Goal: Transaction & Acquisition: Purchase product/service

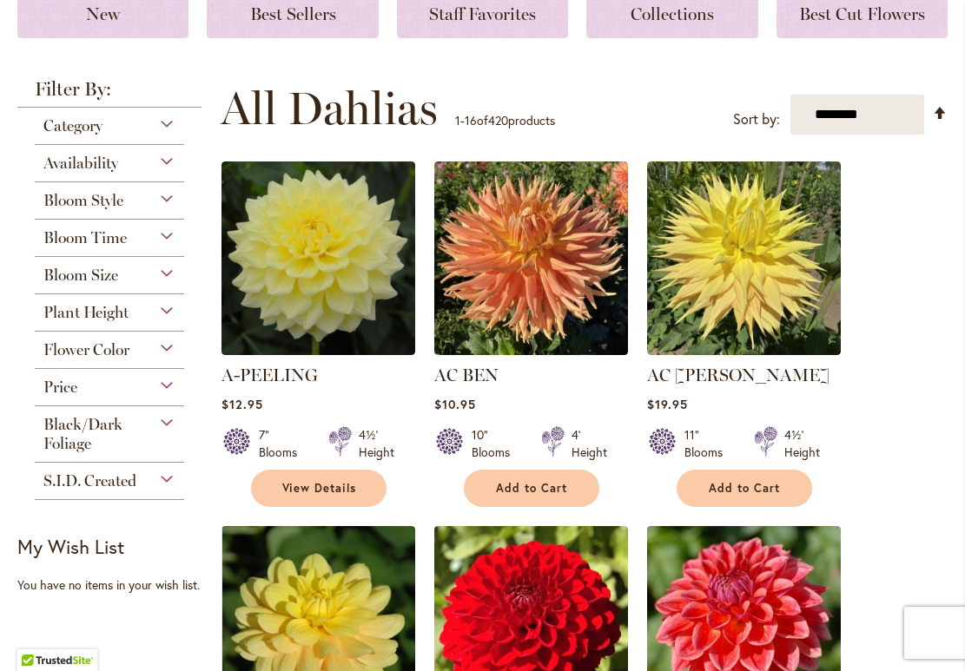
scroll to position [326, 0]
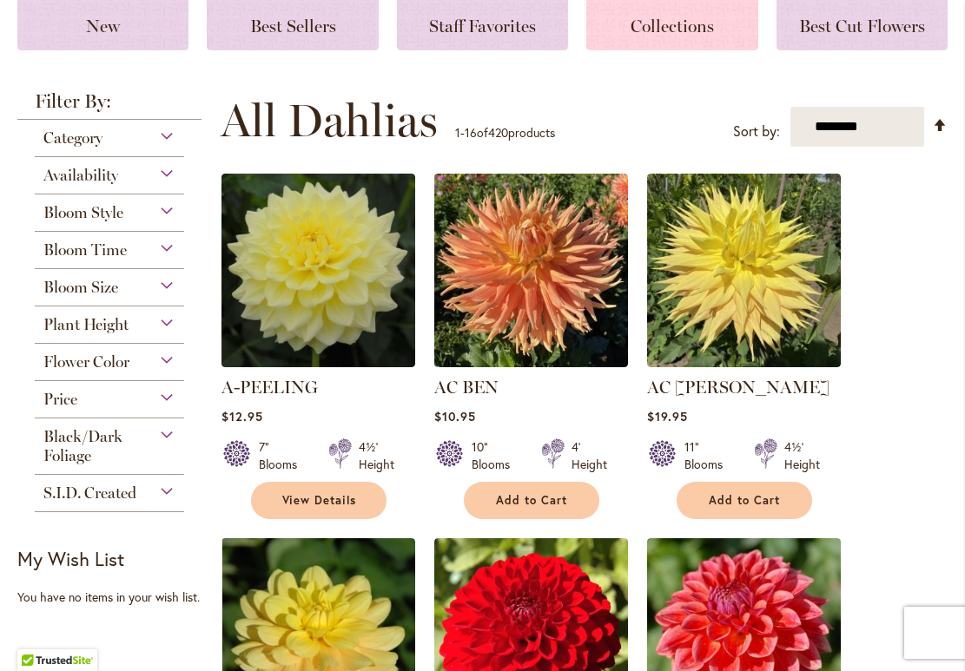
click at [657, 25] on span "Collections" at bounding box center [671, 26] width 83 height 21
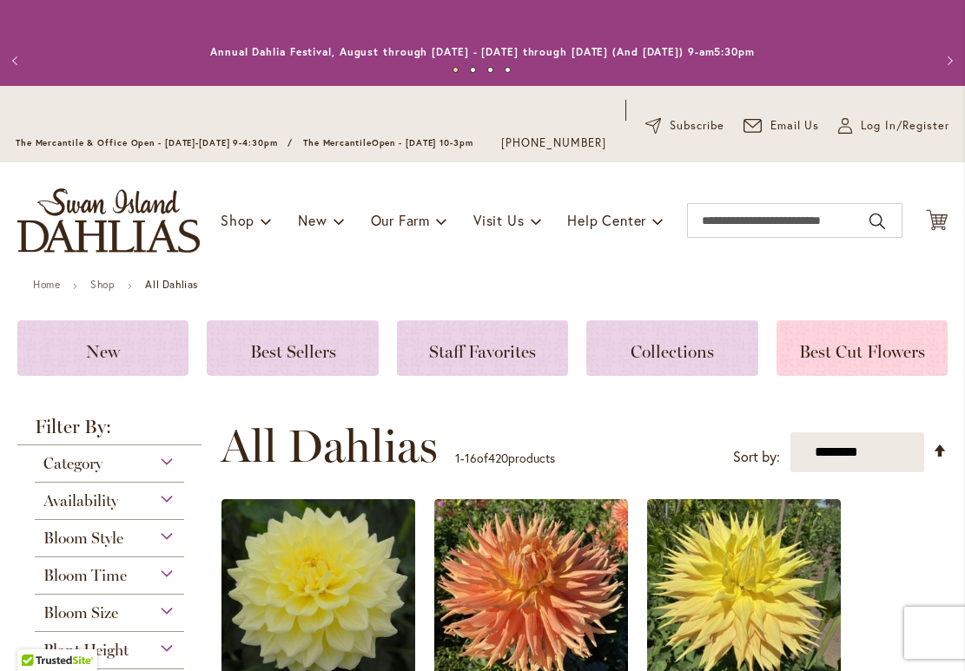
click at [834, 344] on span "Best Cut Flowers" at bounding box center [862, 351] width 126 height 21
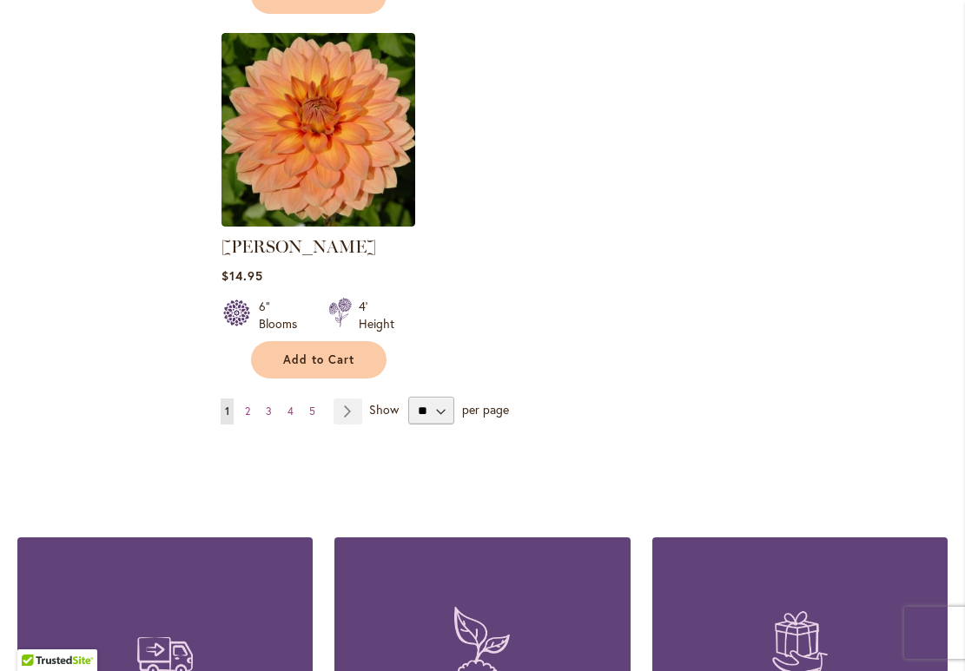
scroll to position [2243, 0]
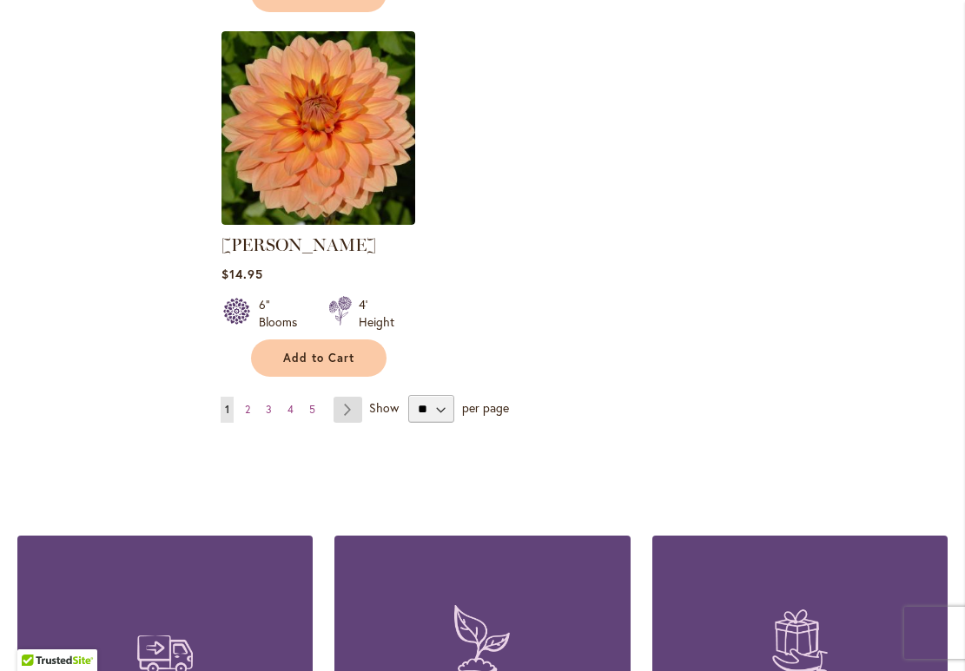
click at [354, 399] on link "Page Next" at bounding box center [347, 410] width 29 height 26
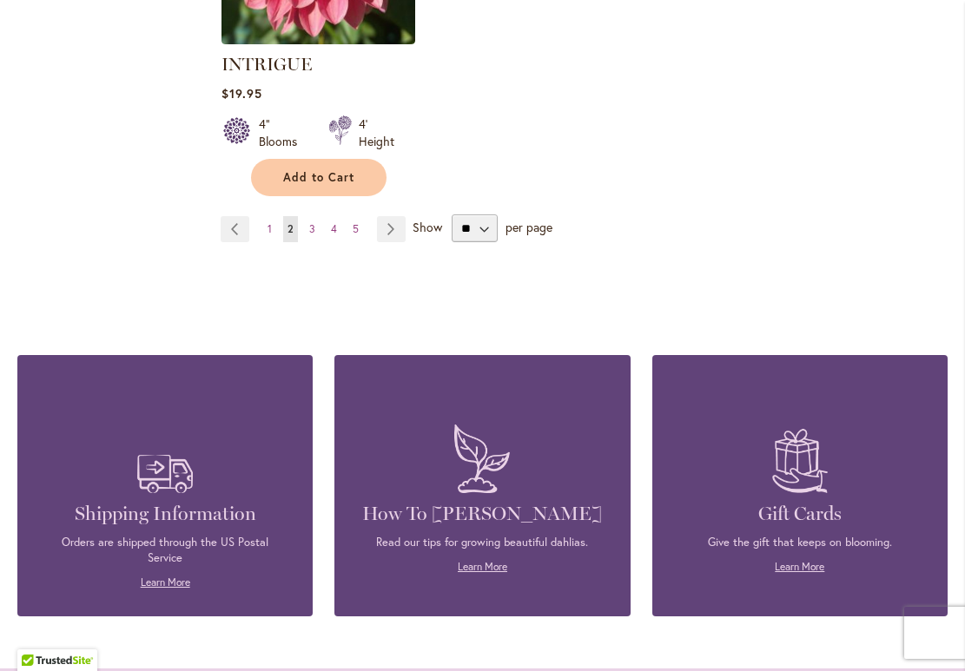
scroll to position [2368, 0]
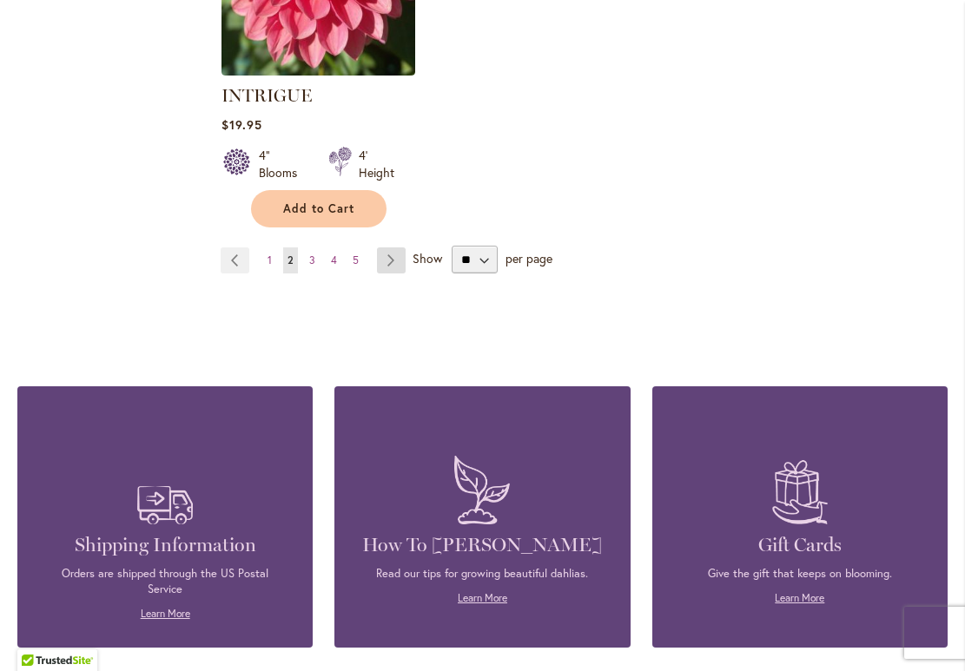
click at [390, 248] on link "Page Next" at bounding box center [391, 261] width 29 height 26
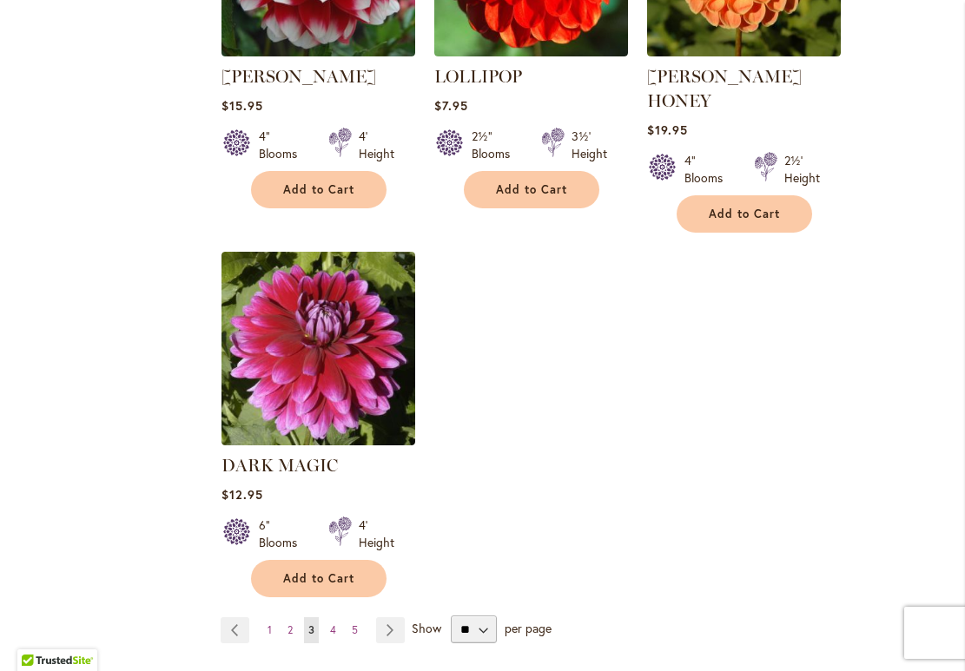
scroll to position [2044, 0]
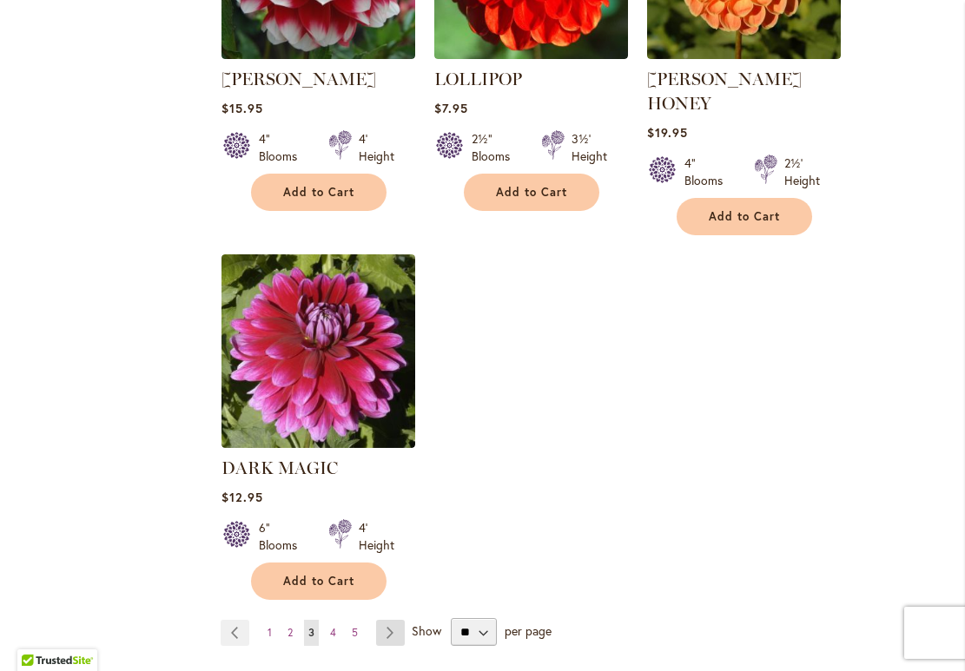
click at [390, 620] on link "Page Next" at bounding box center [390, 633] width 29 height 26
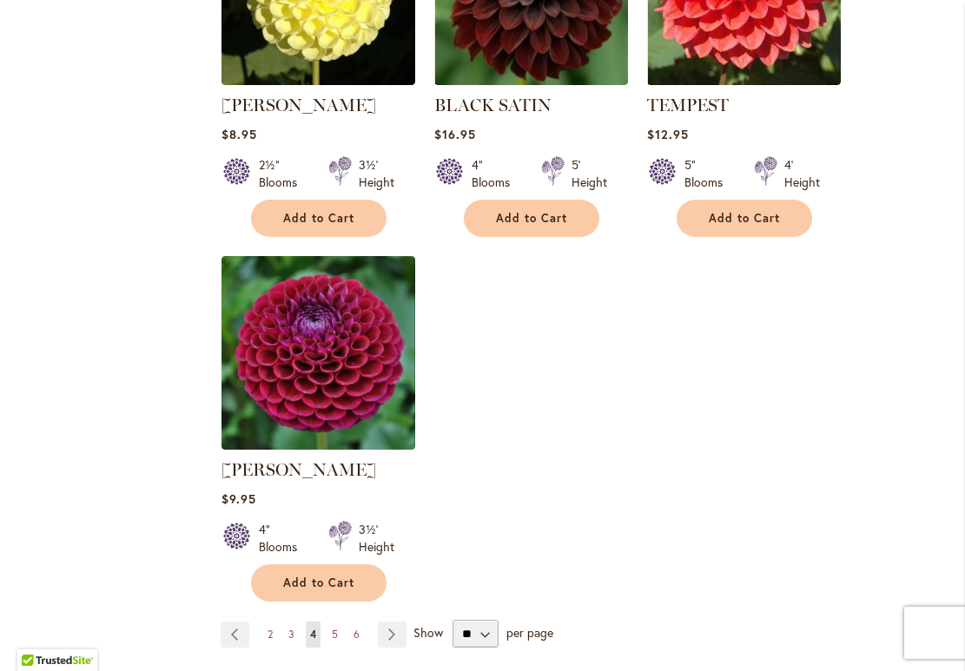
scroll to position [2047, 0]
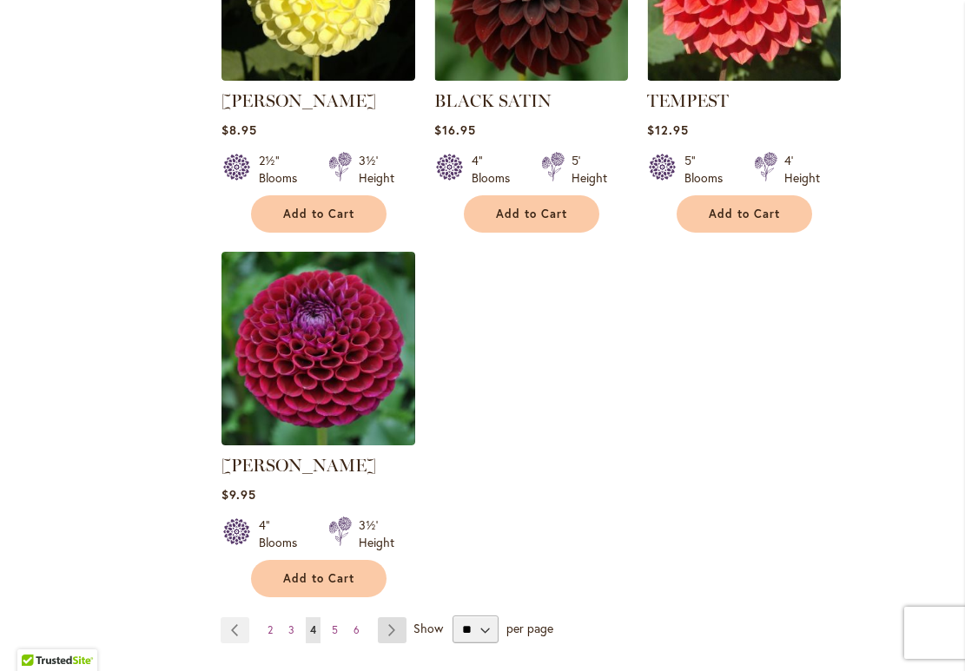
click at [388, 617] on link "Page Next" at bounding box center [392, 630] width 29 height 26
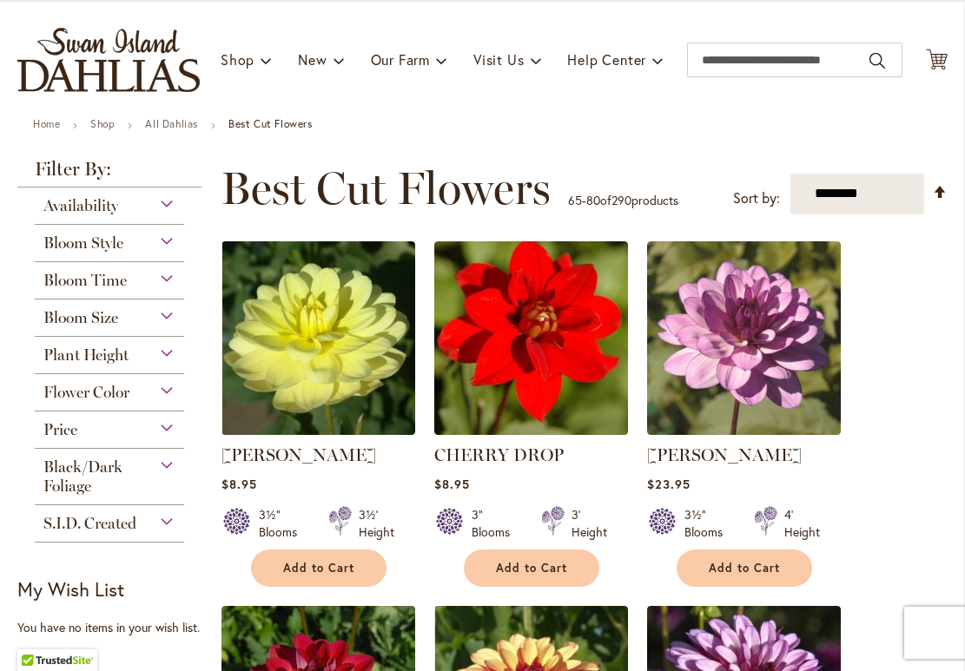
scroll to position [160, 0]
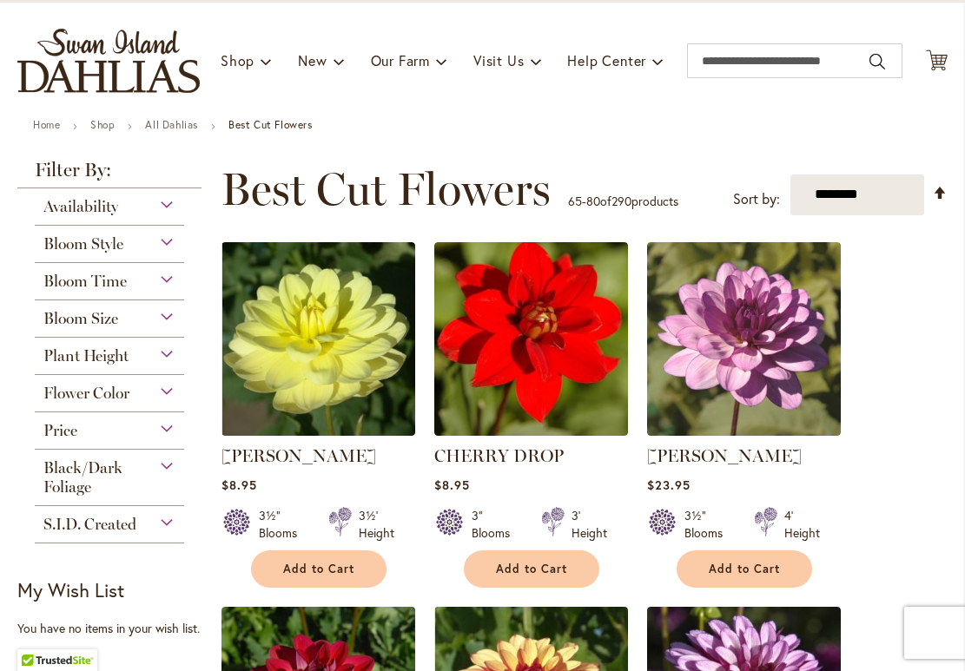
click at [163, 427] on div "Price" at bounding box center [109, 427] width 149 height 28
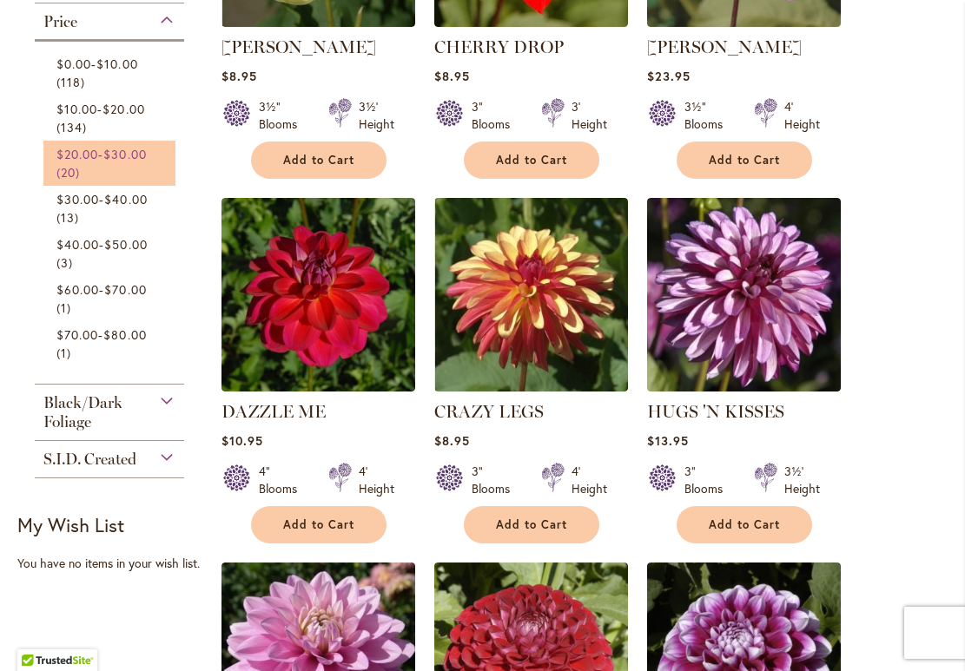
click at [90, 146] on span "$20.00" at bounding box center [77, 154] width 42 height 17
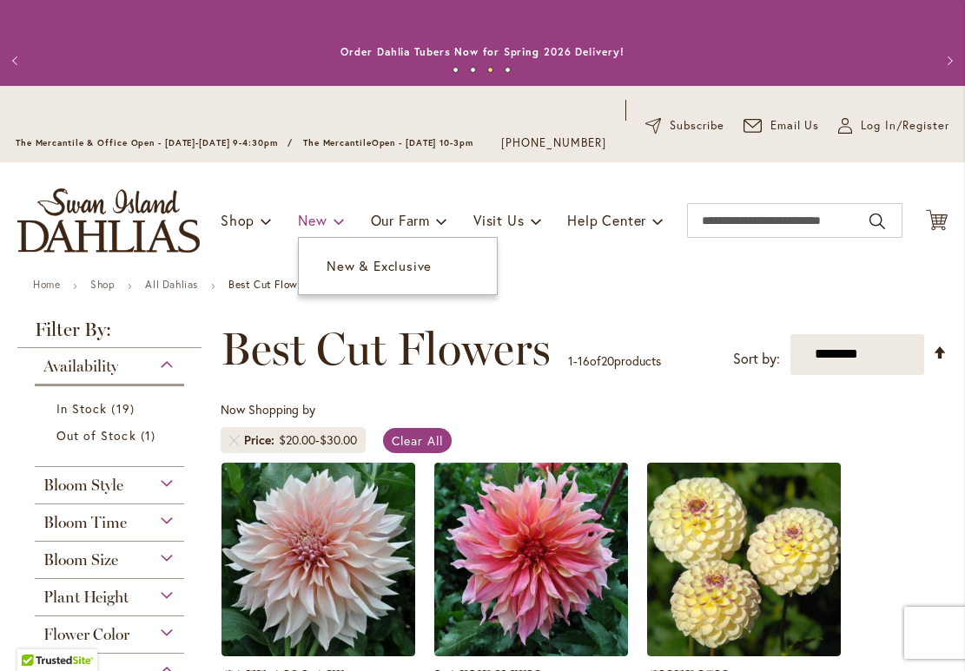
click at [328, 221] on link "New" at bounding box center [321, 220] width 46 height 33
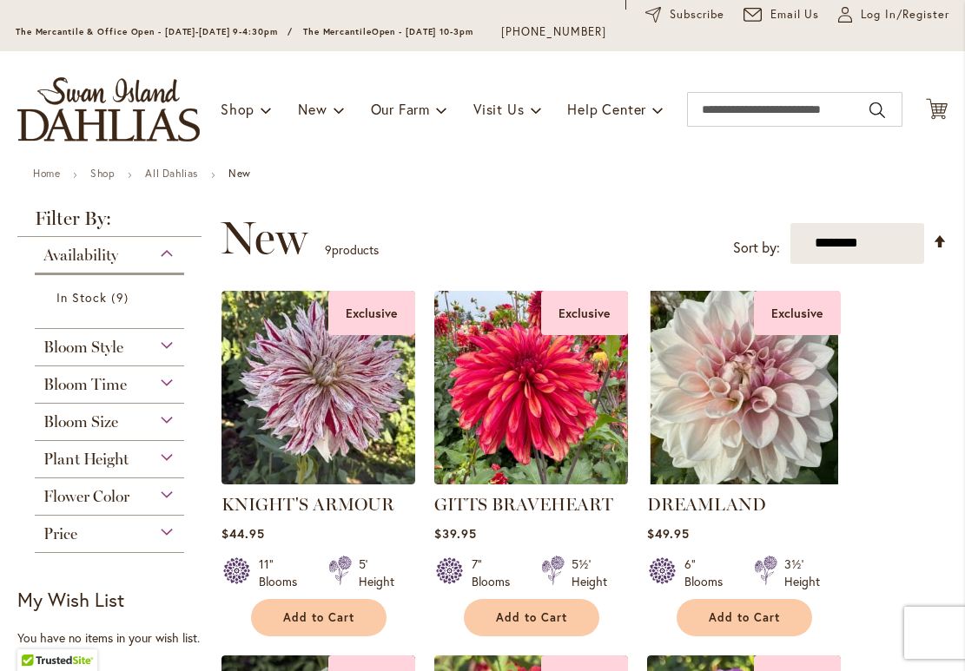
scroll to position [113, 0]
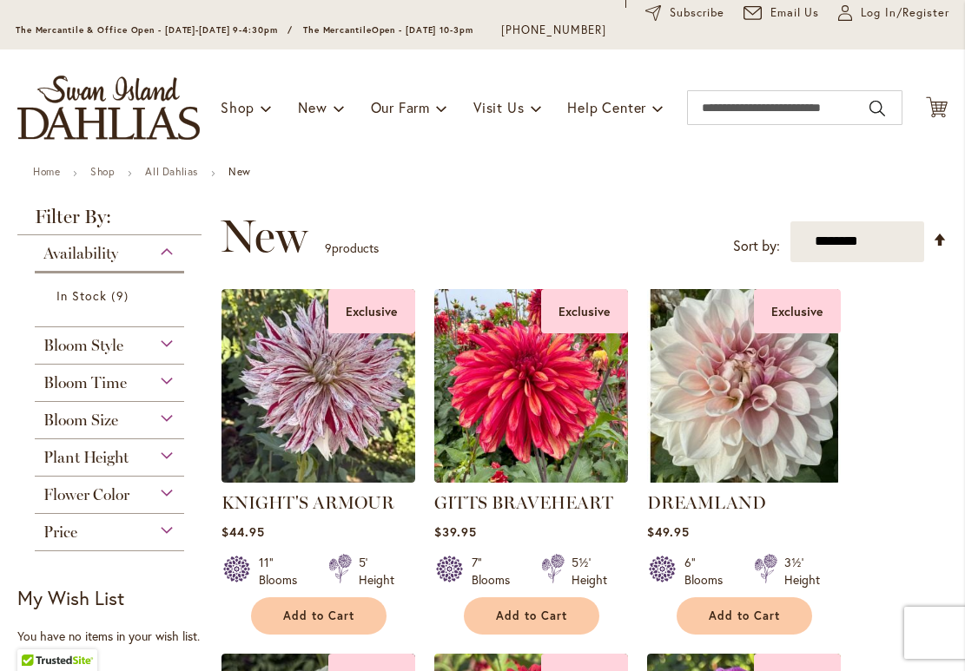
click at [156, 532] on div "Price" at bounding box center [109, 528] width 149 height 28
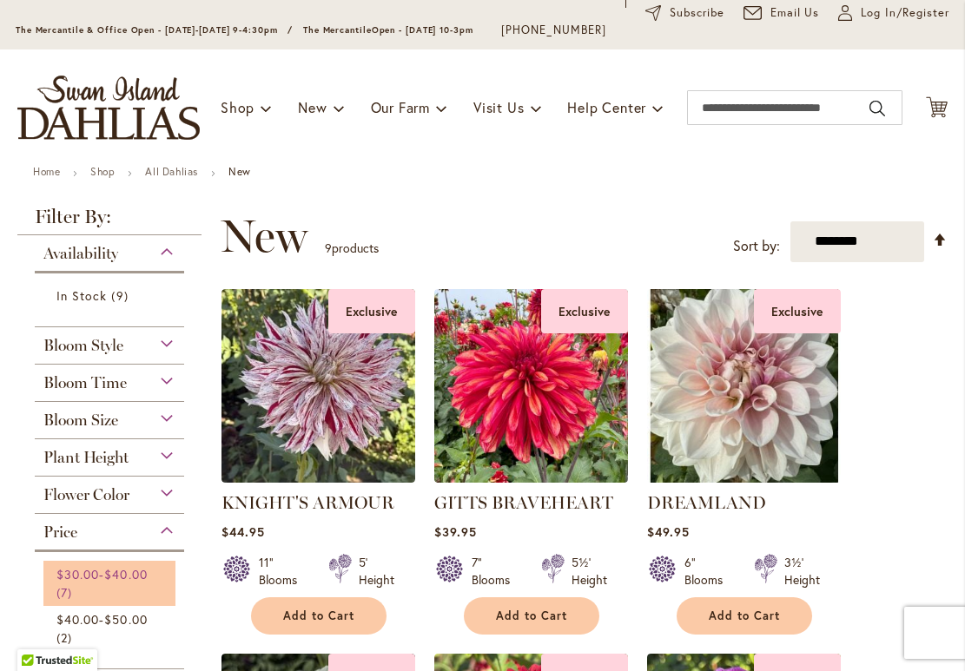
click at [119, 571] on span "$40.00" at bounding box center [125, 574] width 43 height 17
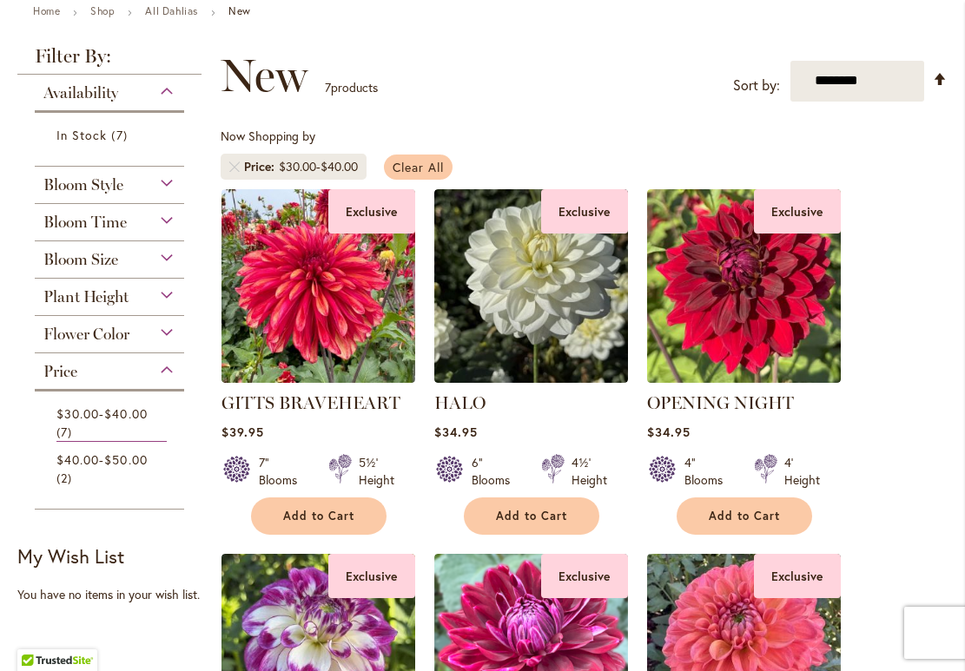
scroll to position [227, 0]
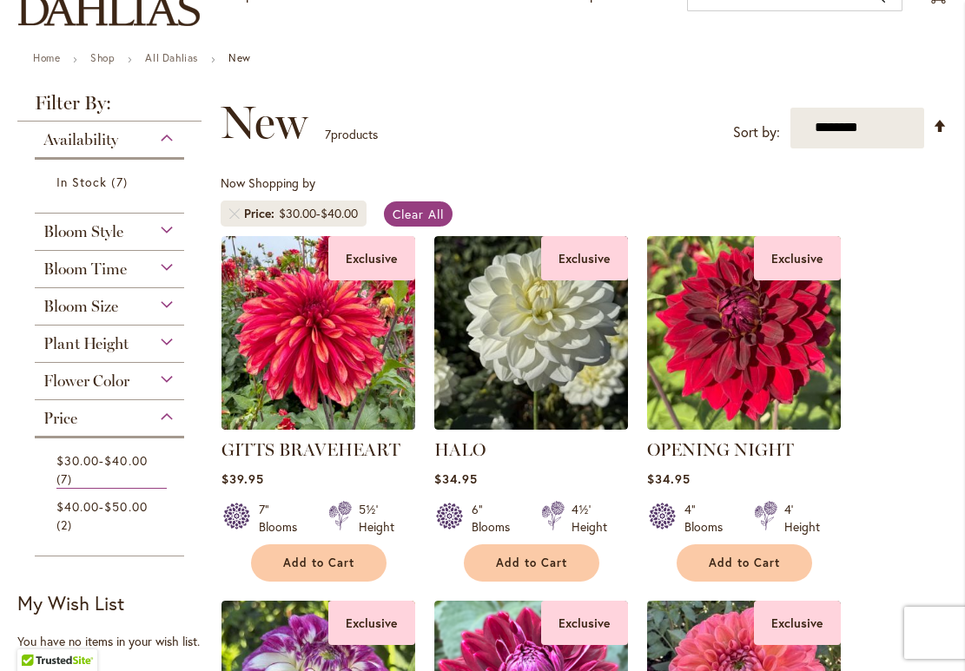
click at [163, 419] on div "Price" at bounding box center [109, 414] width 149 height 28
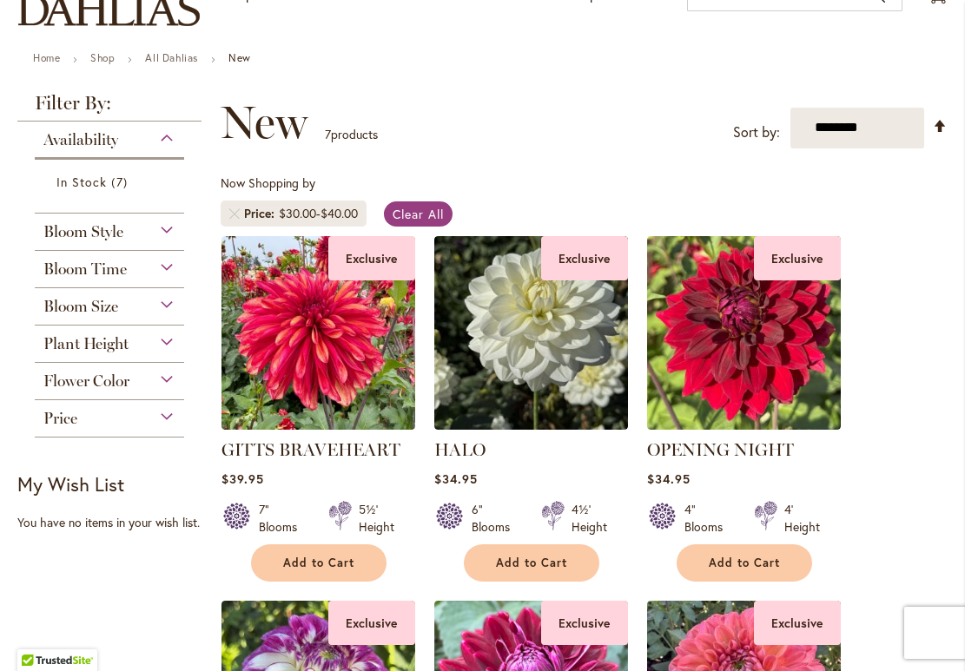
click at [116, 413] on div "Price" at bounding box center [109, 414] width 149 height 28
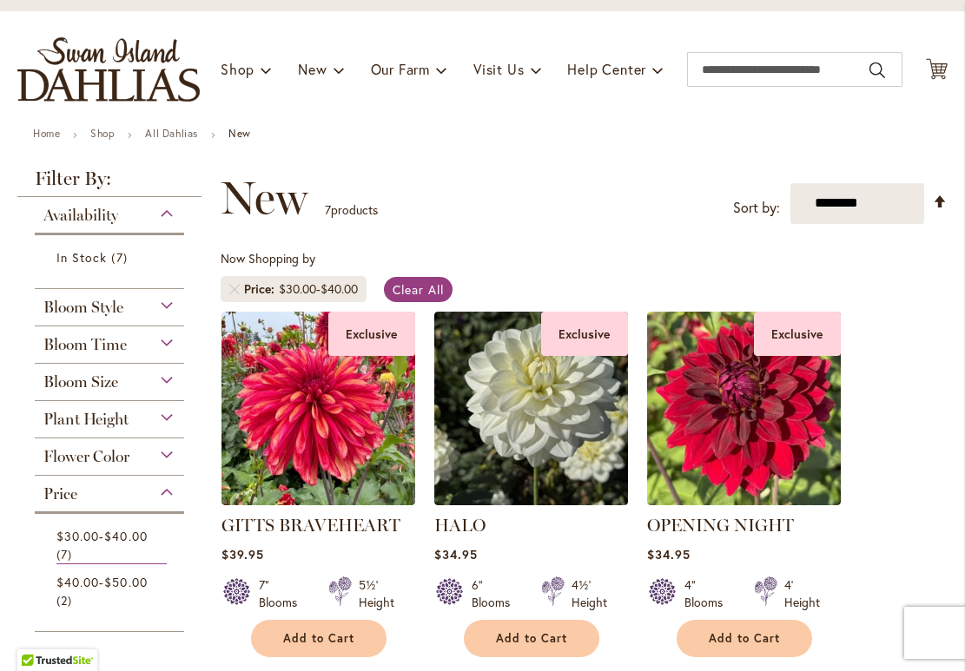
scroll to position [131, 0]
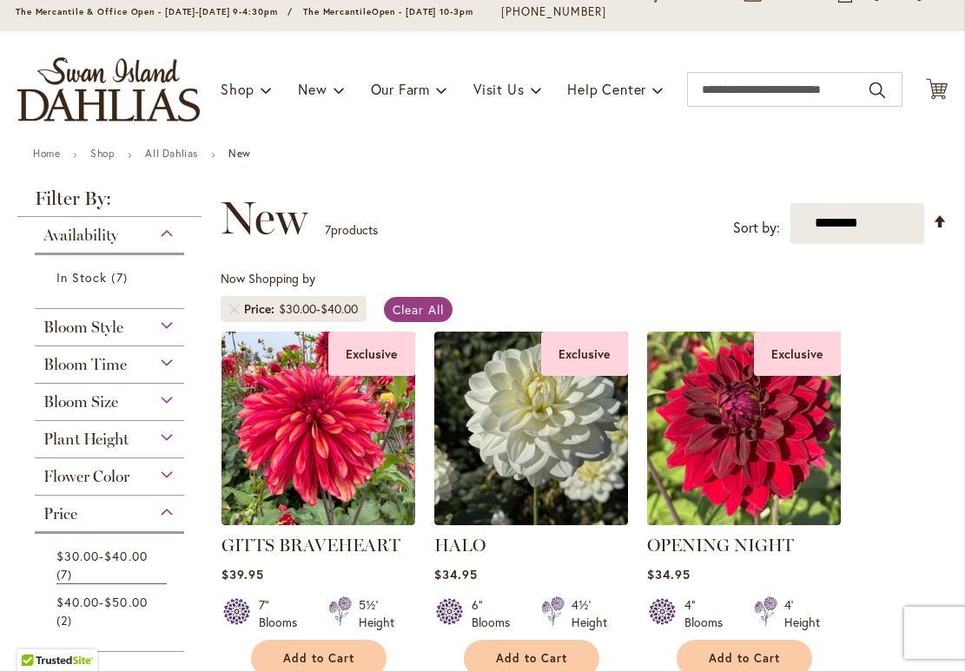
click at [72, 518] on span "Price" at bounding box center [60, 514] width 34 height 19
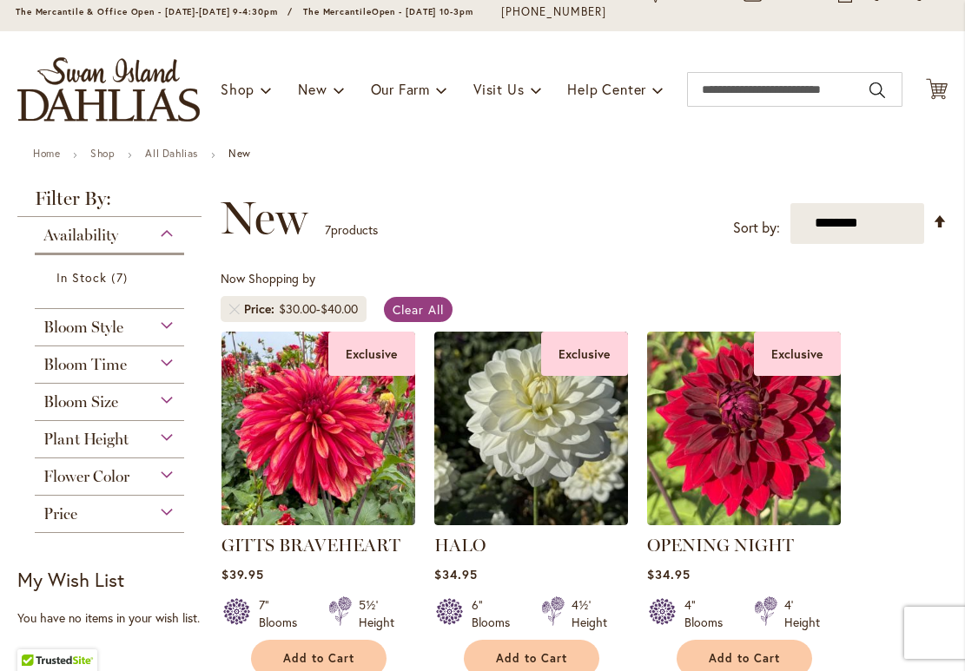
click at [72, 518] on span "Price" at bounding box center [60, 514] width 34 height 19
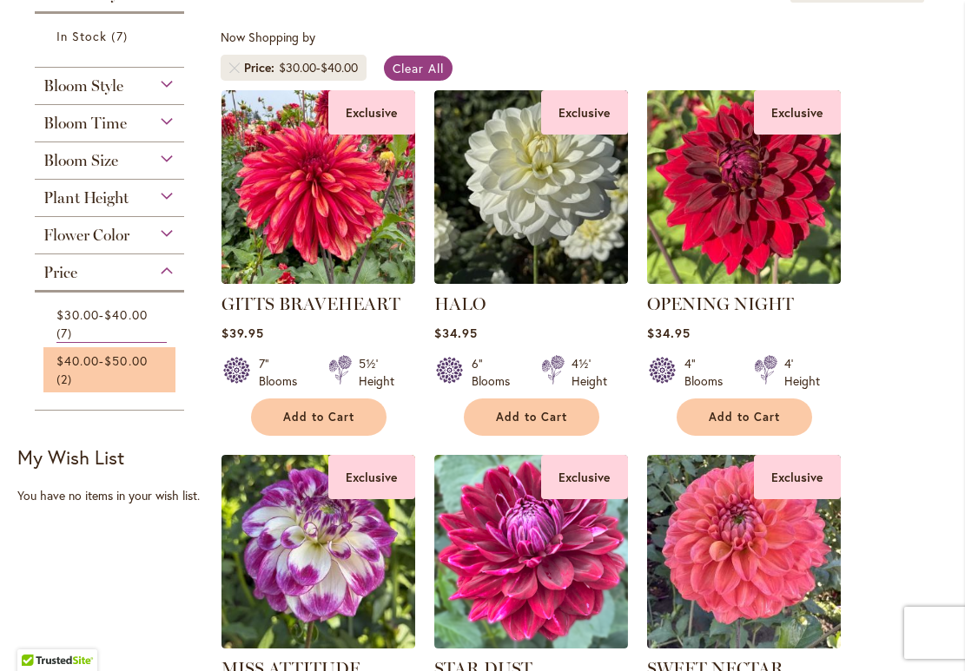
scroll to position [403, 0]
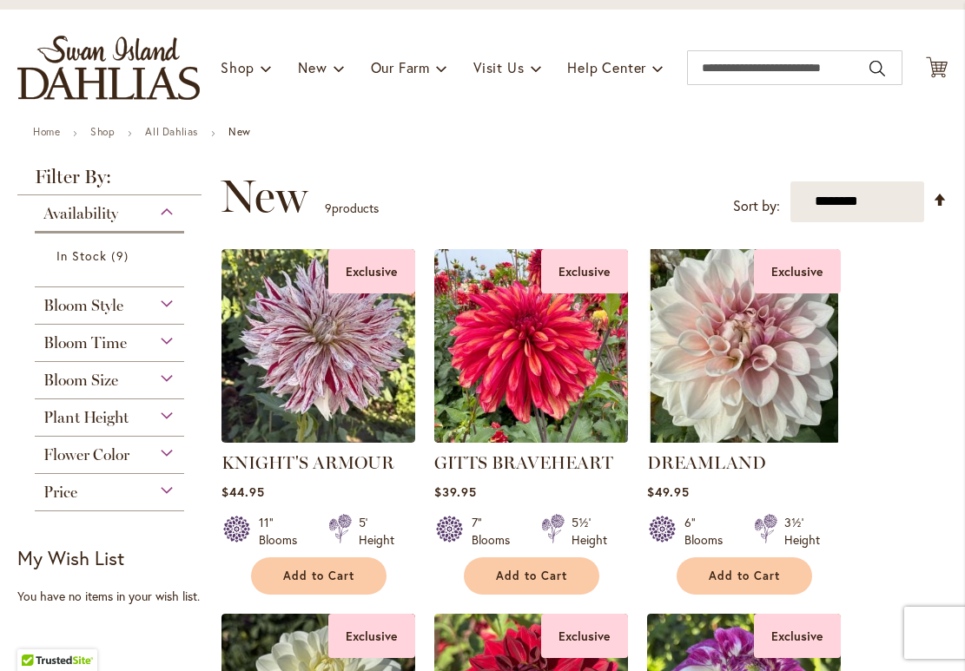
scroll to position [273, 0]
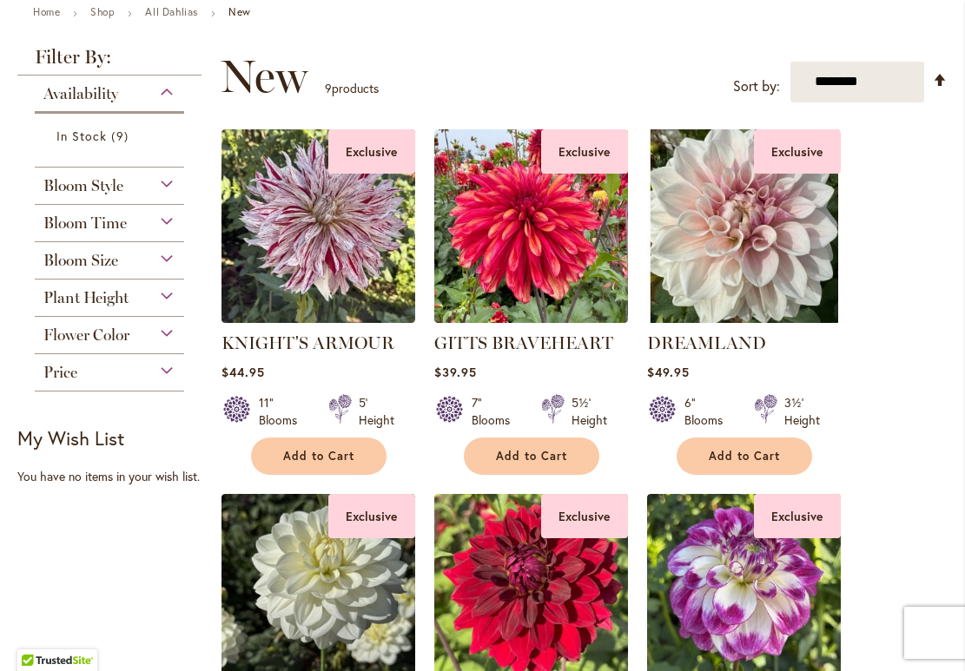
click at [166, 365] on div "Price" at bounding box center [109, 368] width 149 height 28
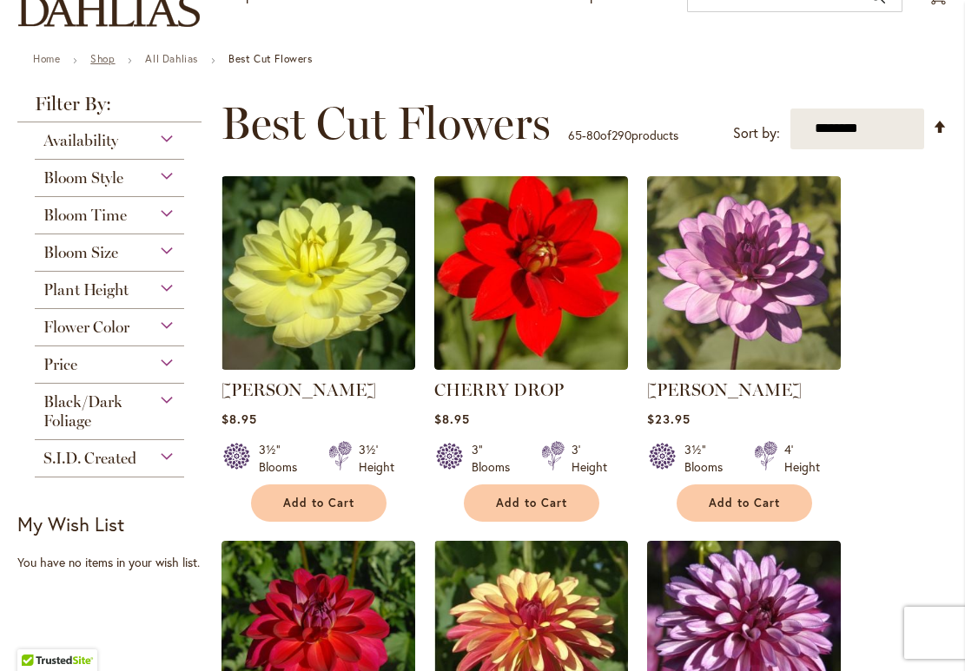
scroll to position [283, 0]
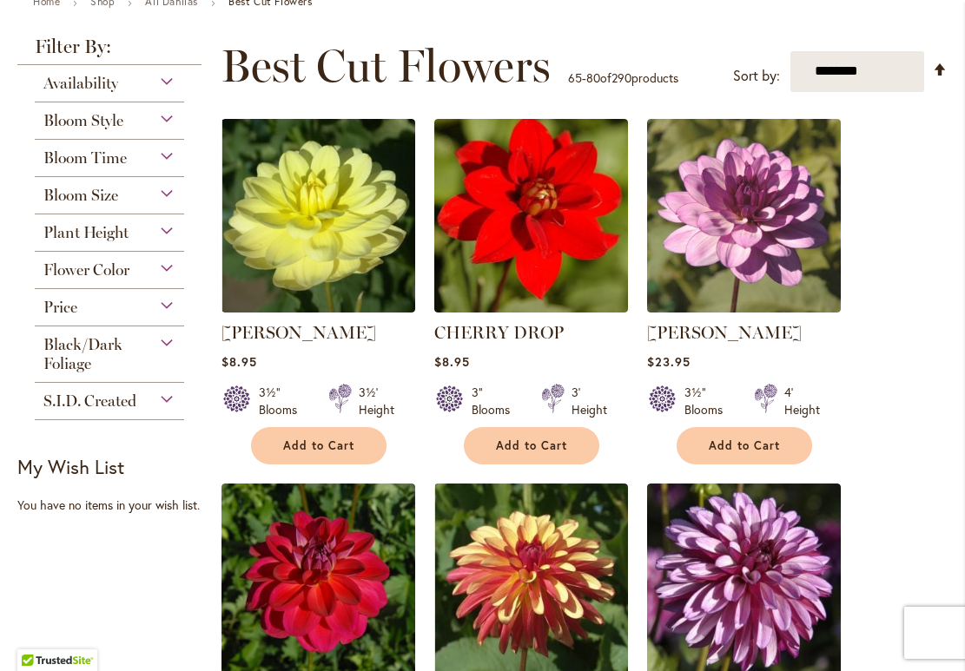
click at [168, 303] on div "Price" at bounding box center [109, 303] width 149 height 28
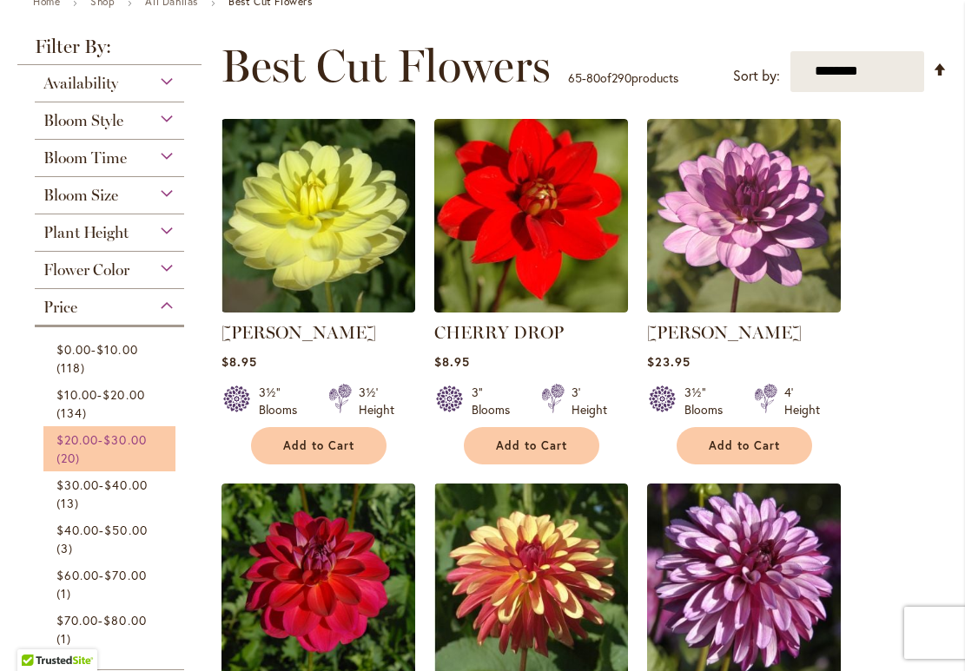
click at [92, 437] on span "$20.00" at bounding box center [77, 440] width 42 height 17
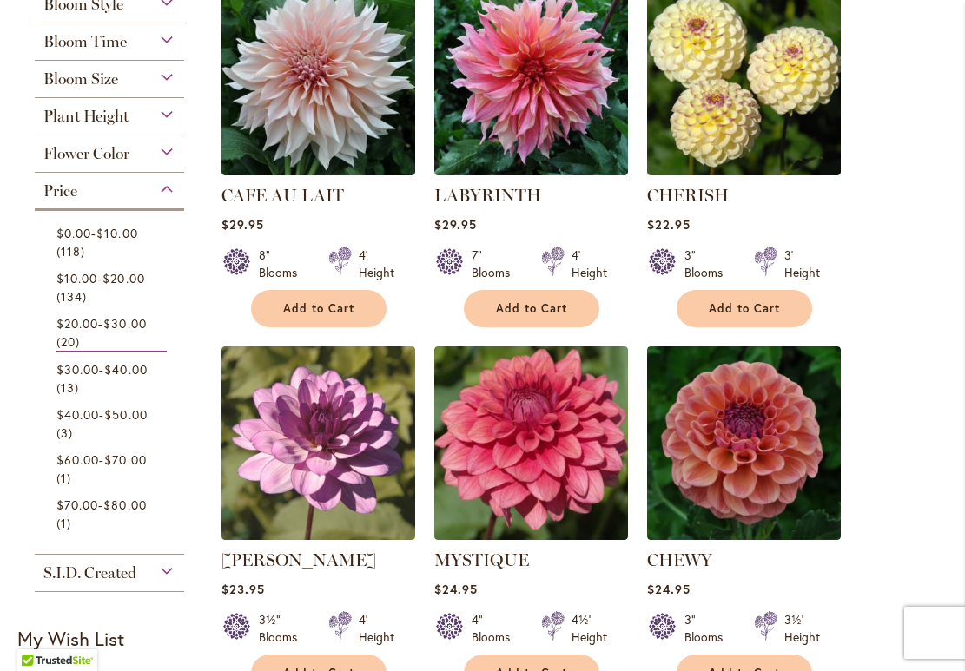
scroll to position [429, 0]
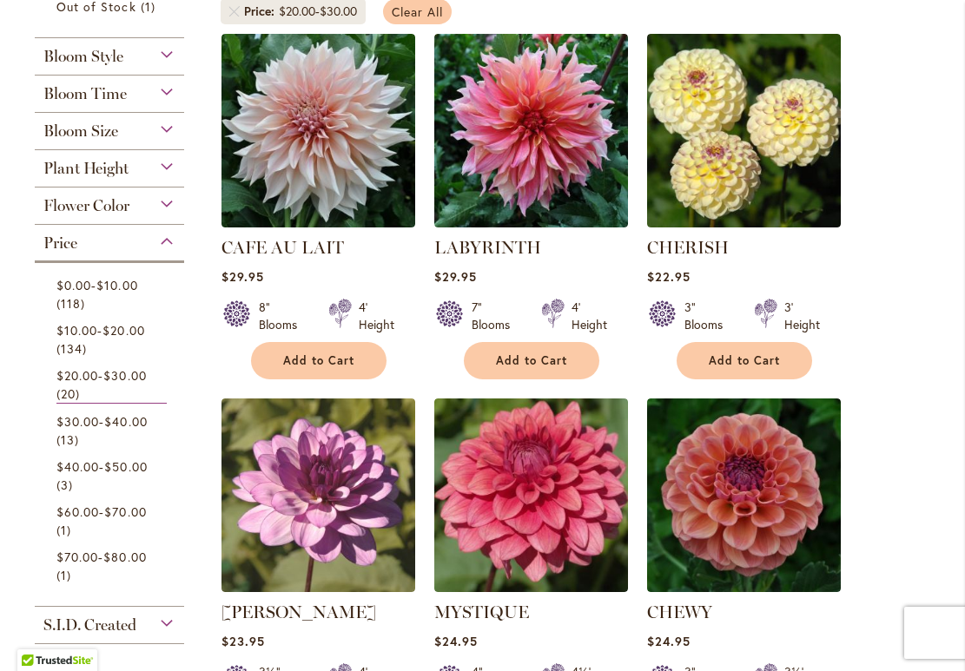
click at [452, 10] on link "Clear All" at bounding box center [417, 11] width 69 height 25
